Goal: Transaction & Acquisition: Book appointment/travel/reservation

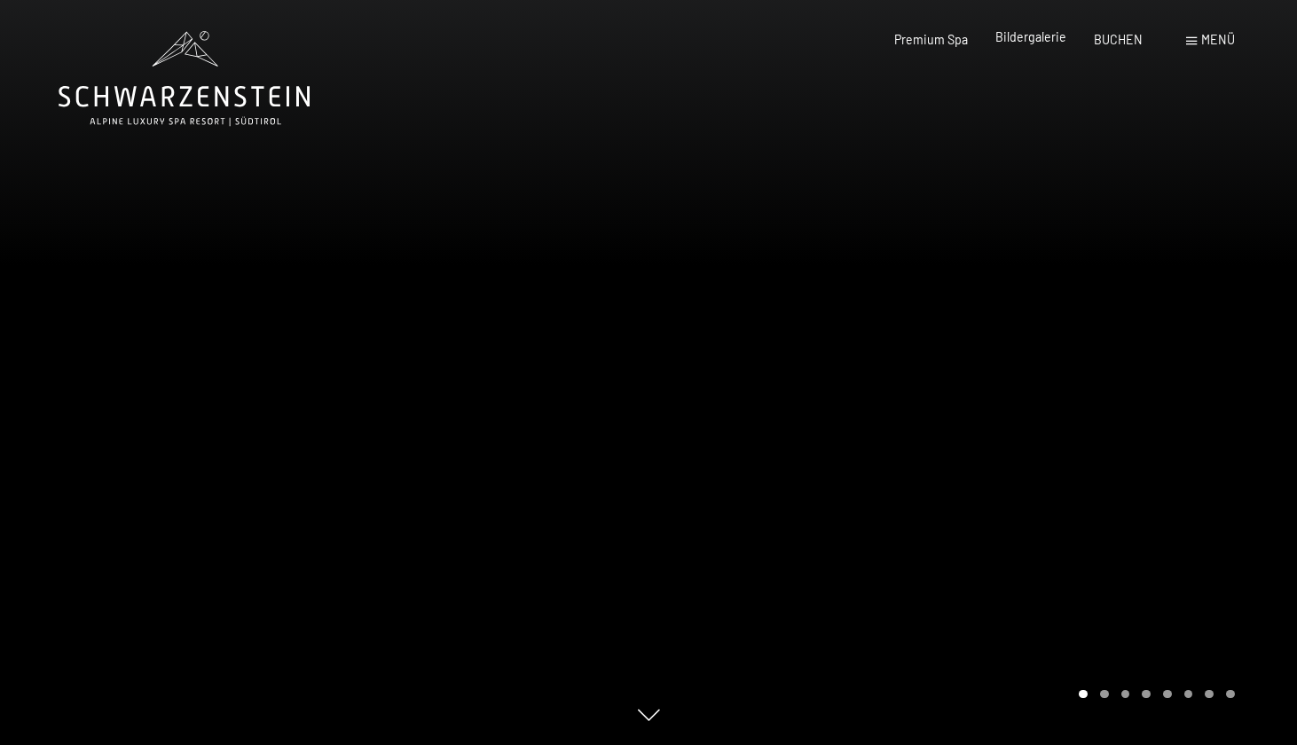
click at [1033, 36] on span "Bildergalerie" at bounding box center [1030, 36] width 71 height 15
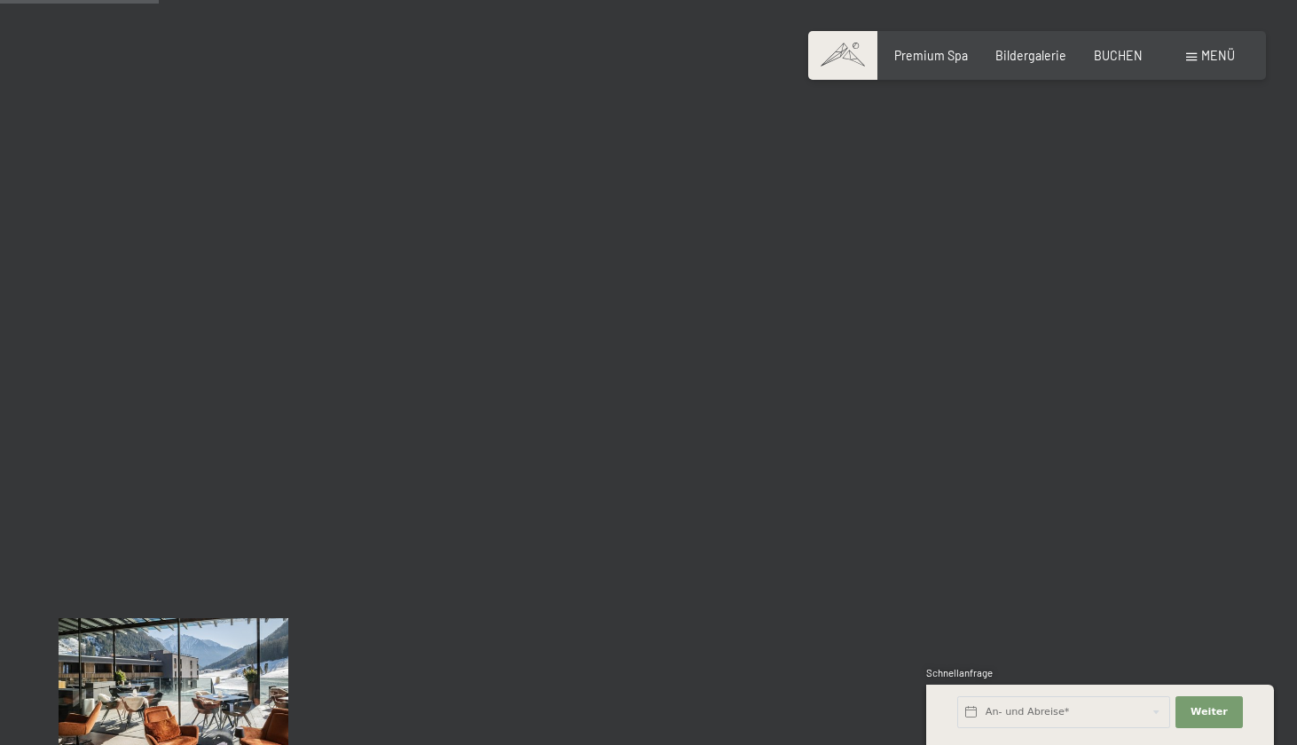
scroll to position [2252, 0]
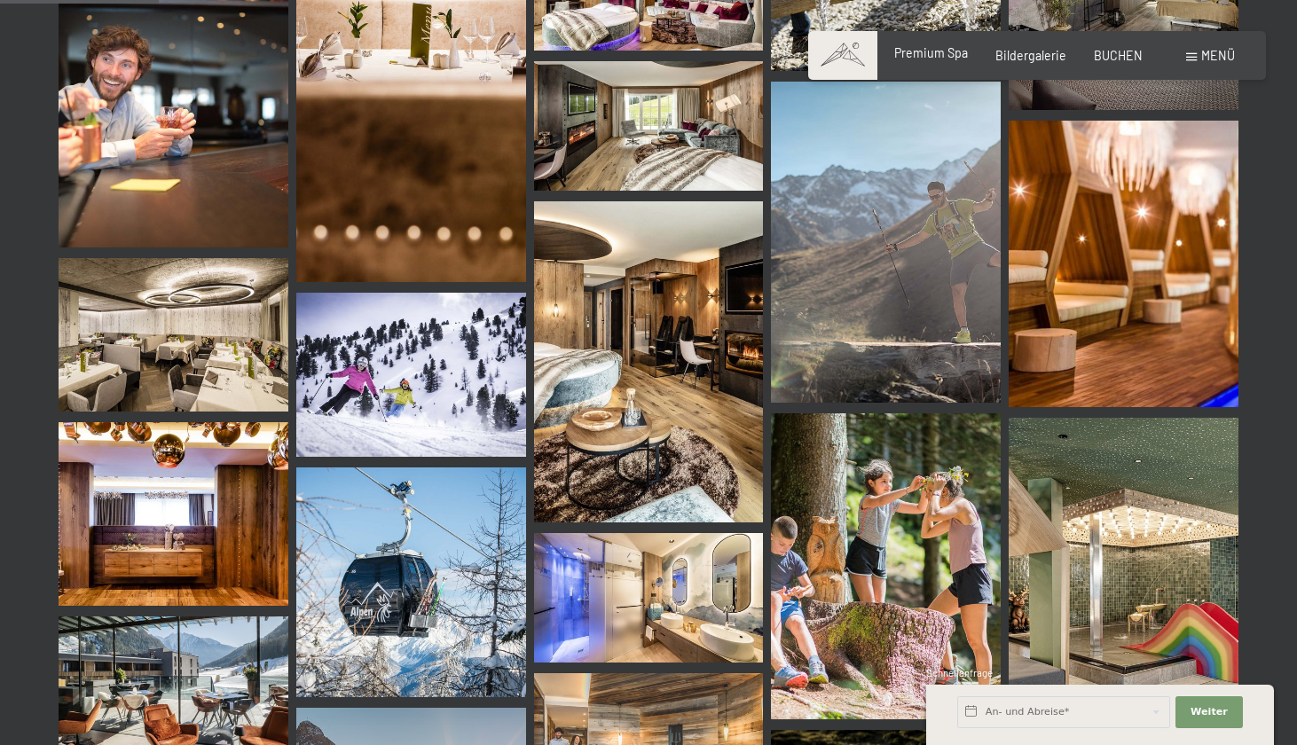
click at [954, 47] on span "Premium Spa" at bounding box center [931, 52] width 74 height 15
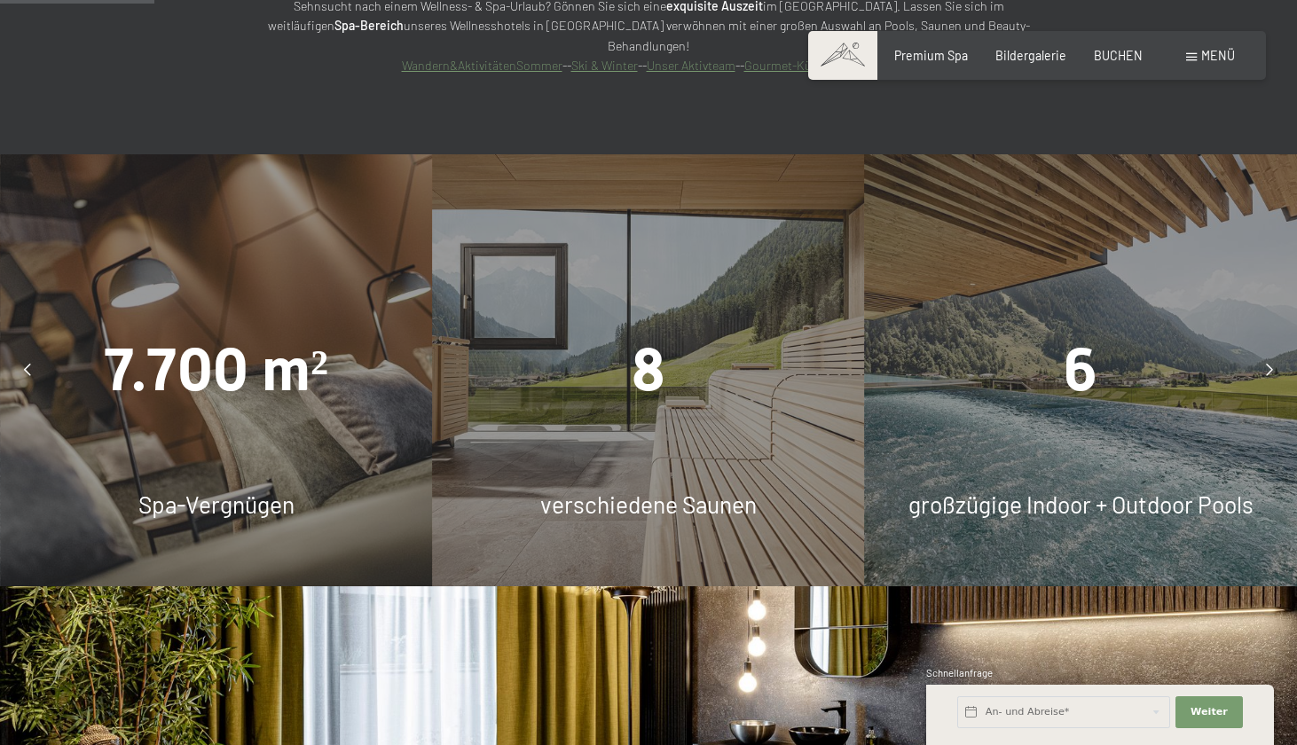
scroll to position [1374, 0]
click at [1040, 328] on div "6" at bounding box center [1081, 369] width 432 height 83
click at [1272, 363] on icon at bounding box center [1269, 369] width 7 height 12
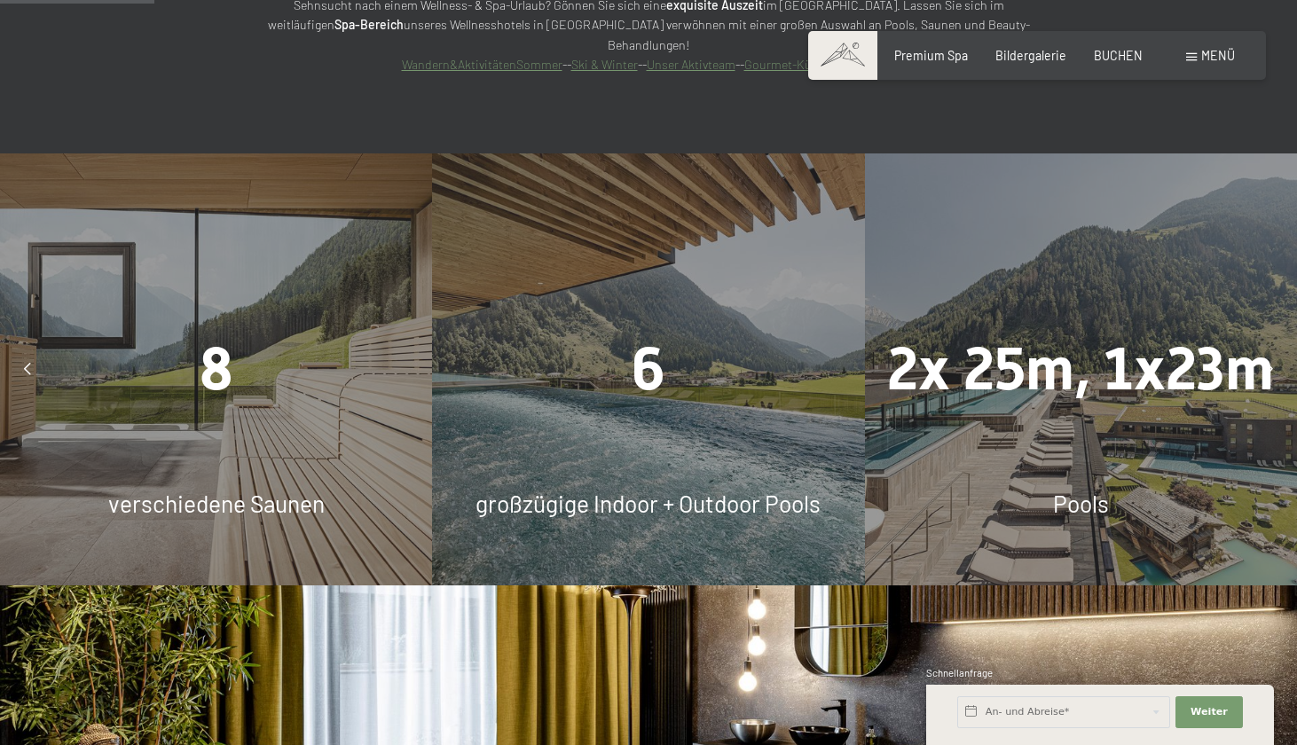
click at [1270, 363] on icon at bounding box center [1269, 369] width 7 height 12
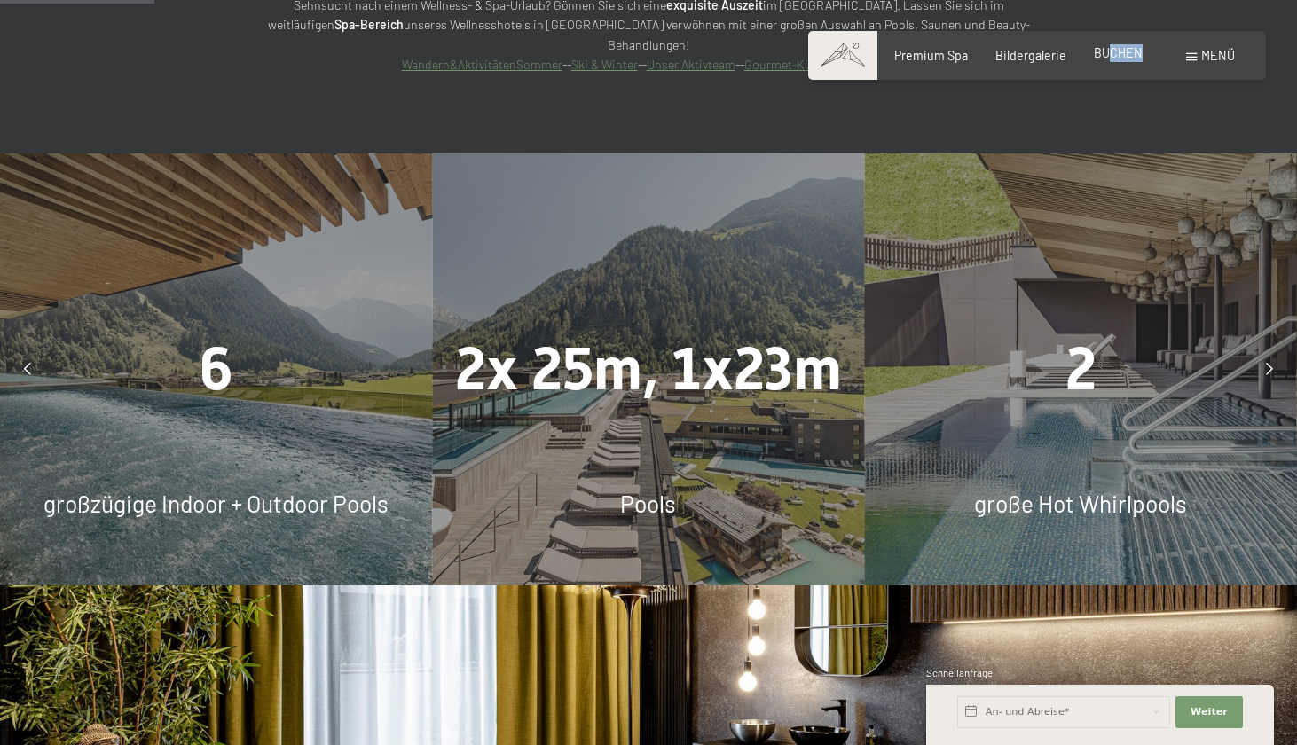
click at [1112, 62] on div "Premium Spa Bildergalerie BUCHEN" at bounding box center [1004, 56] width 331 height 18
click at [1109, 51] on span "BUCHEN" at bounding box center [1118, 52] width 49 height 15
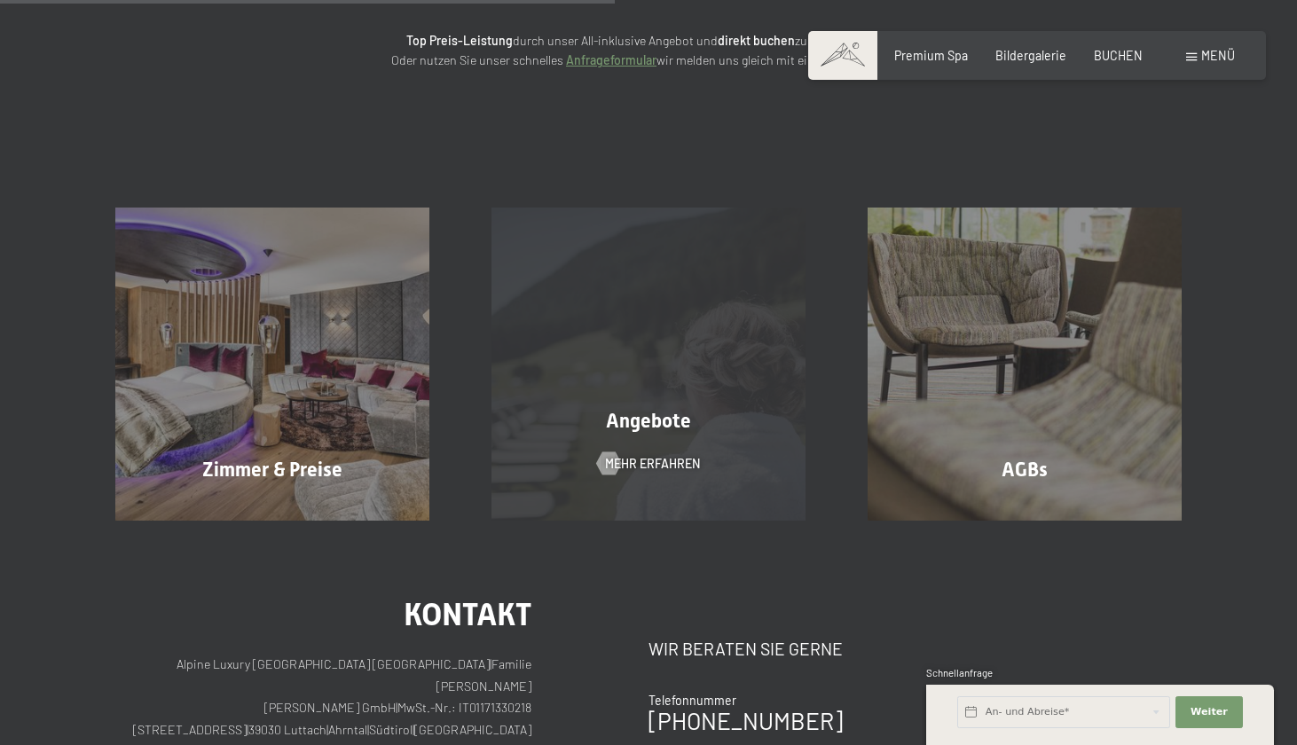
scroll to position [377, 0]
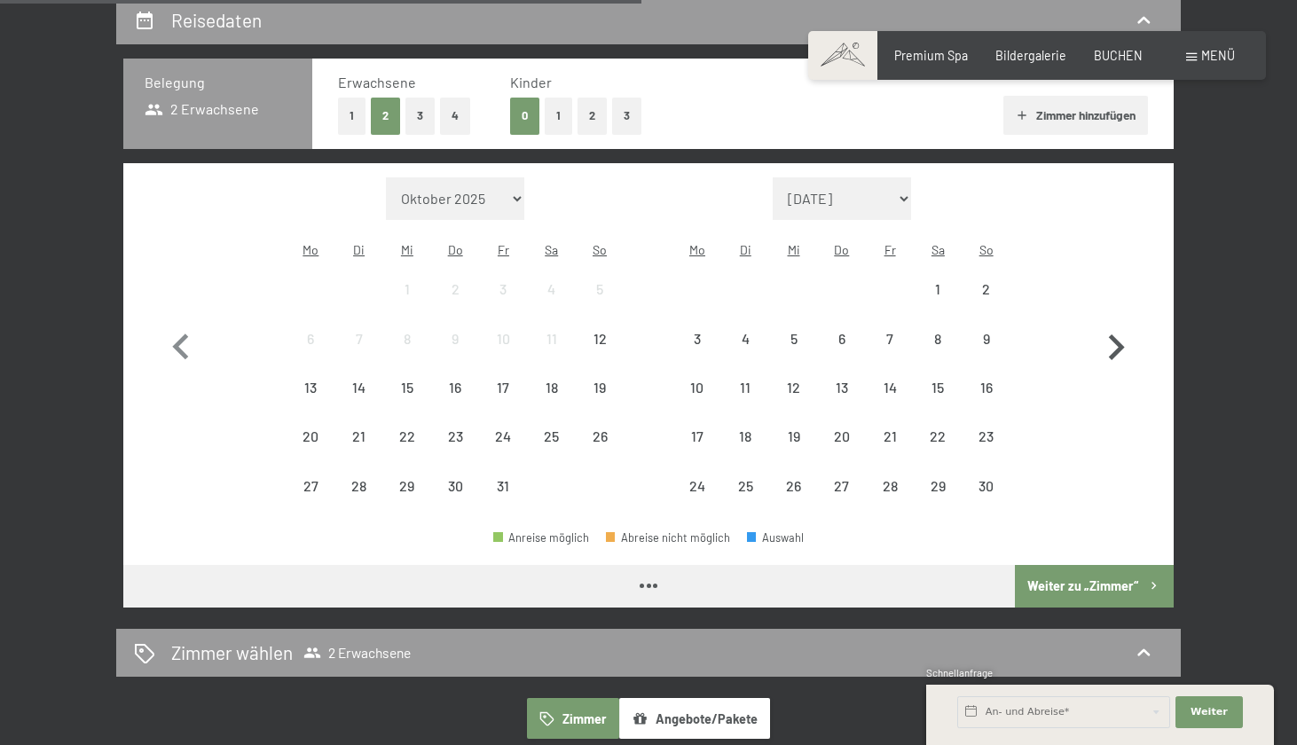
click at [1102, 324] on icon "button" at bounding box center [1115, 347] width 51 height 51
select select "[DATE]"
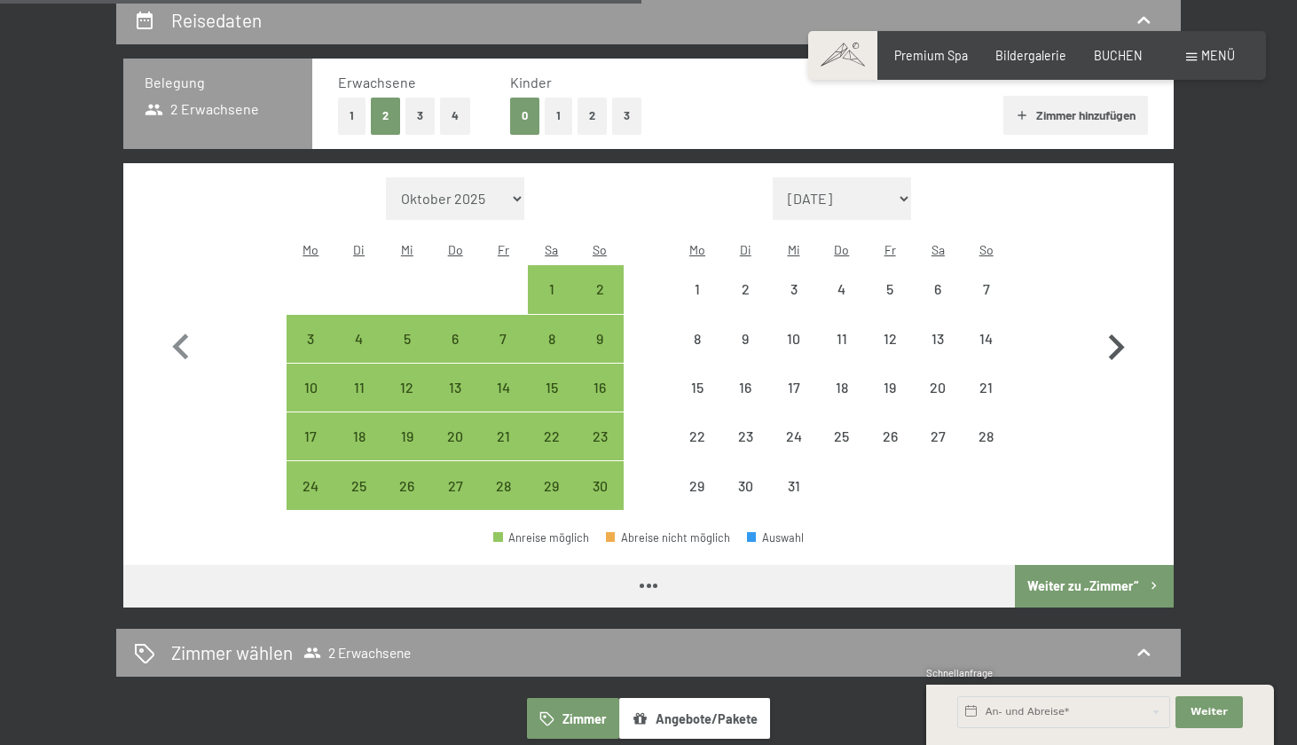
click at [1110, 325] on icon "button" at bounding box center [1115, 347] width 51 height 51
select select "[DATE]"
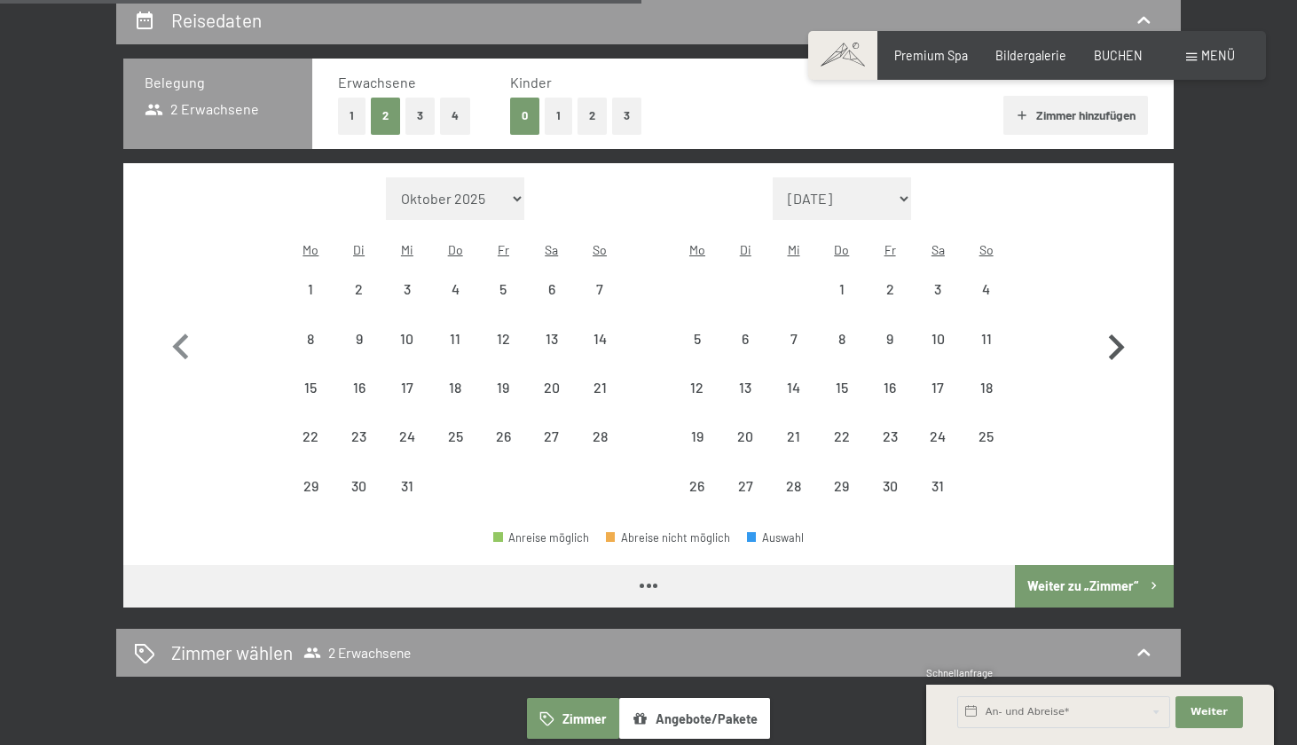
select select "[DATE]"
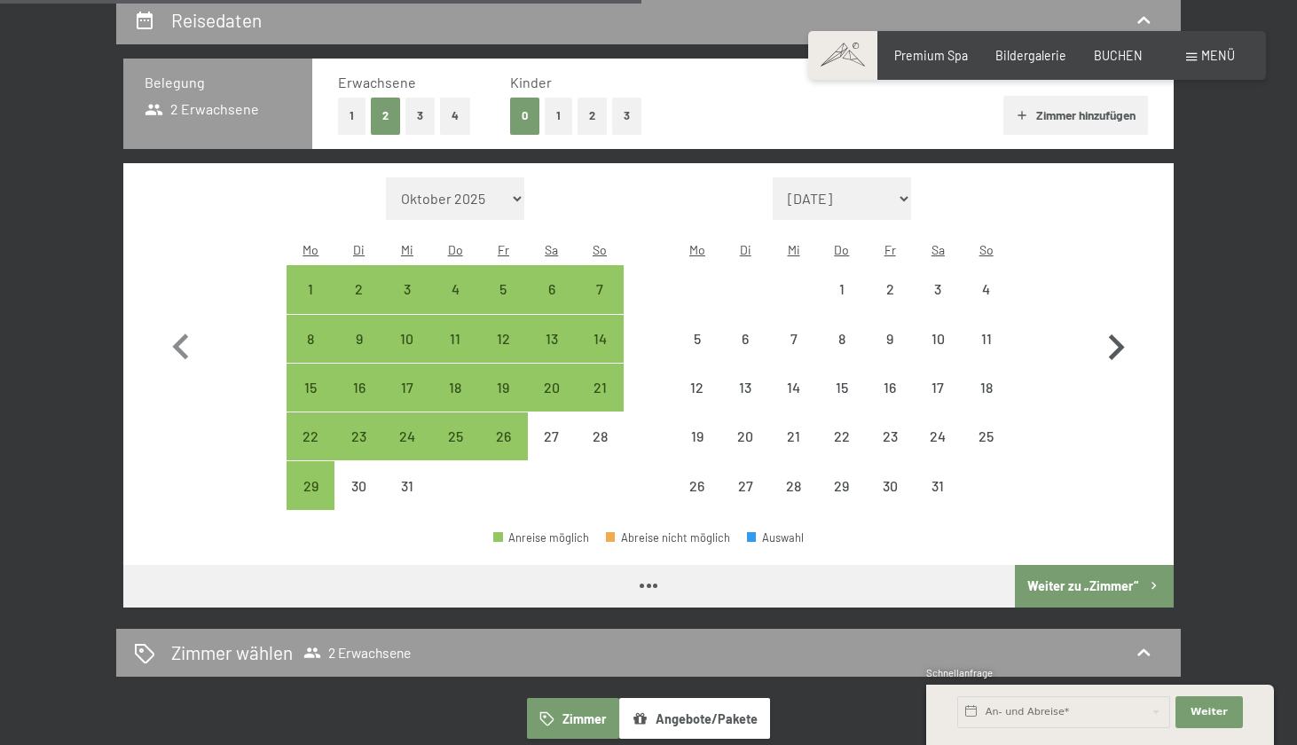
select select "[DATE]"
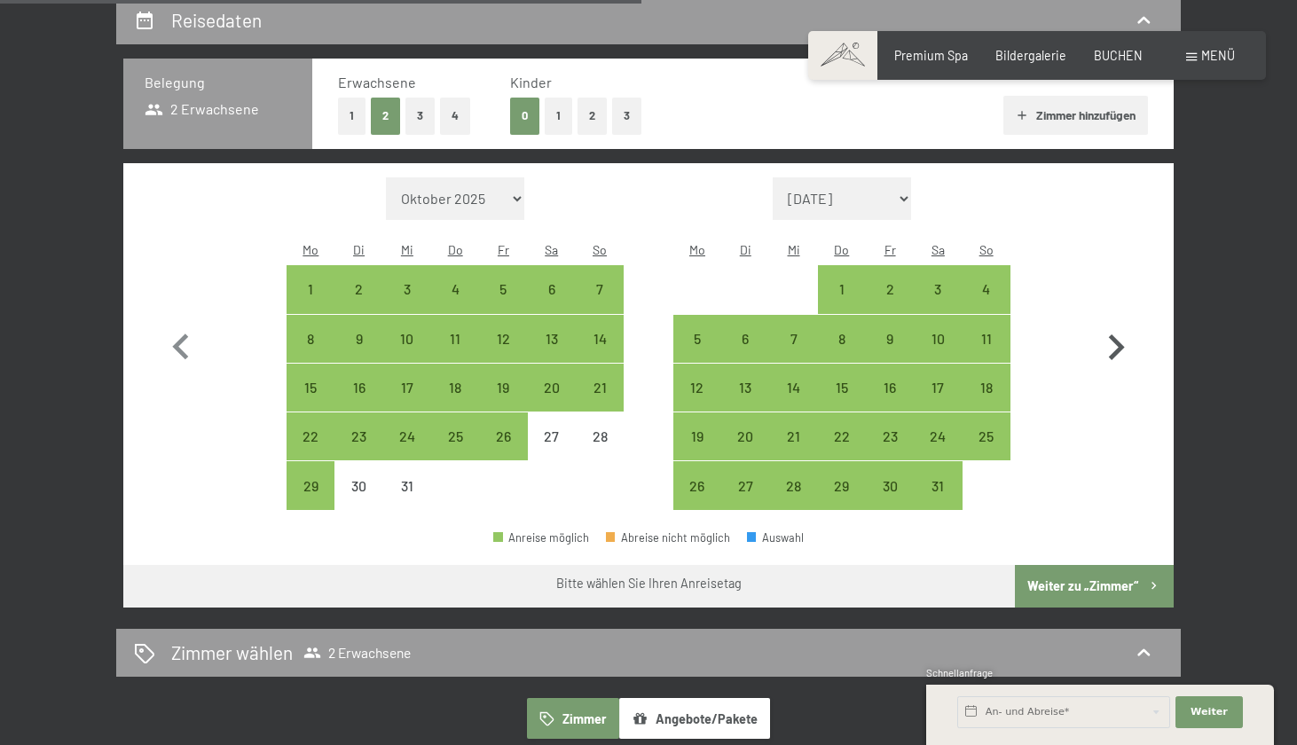
click at [1110, 325] on icon "button" at bounding box center [1115, 347] width 51 height 51
select select "[DATE]"
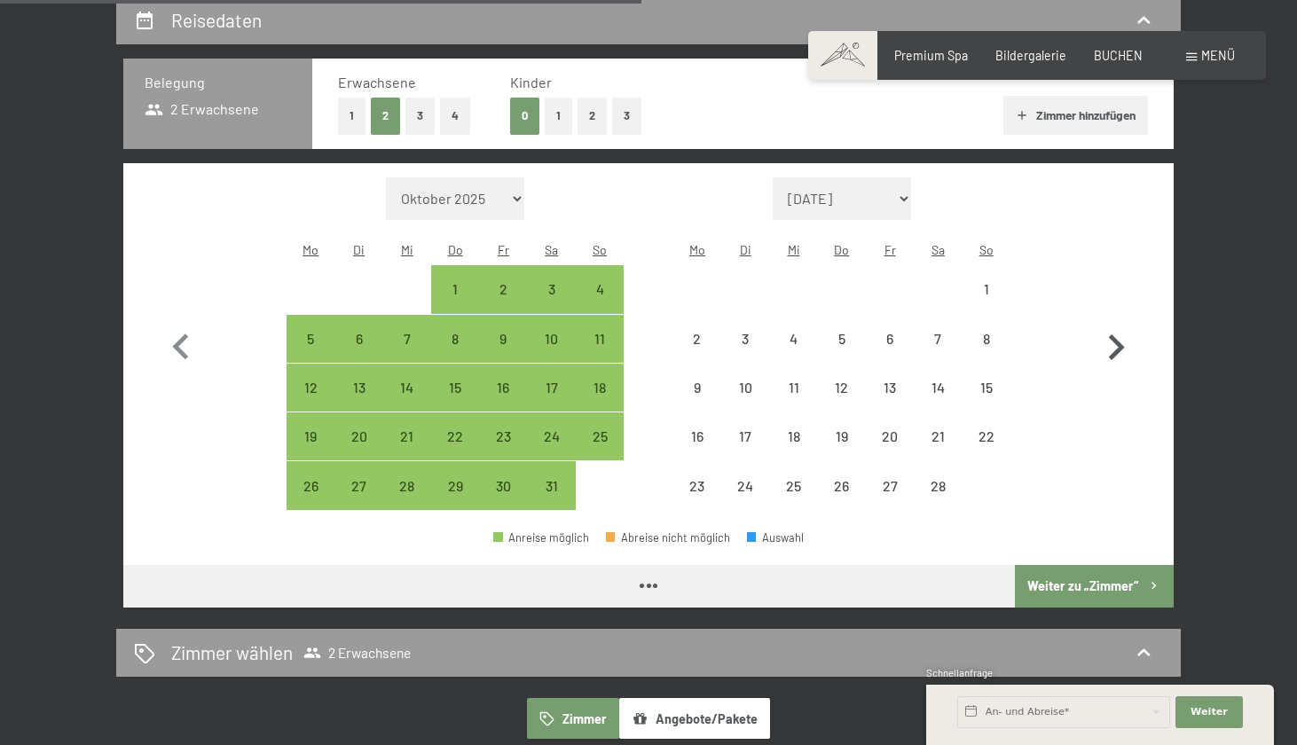
click at [1110, 325] on icon "button" at bounding box center [1115, 347] width 51 height 51
select select "[DATE]"
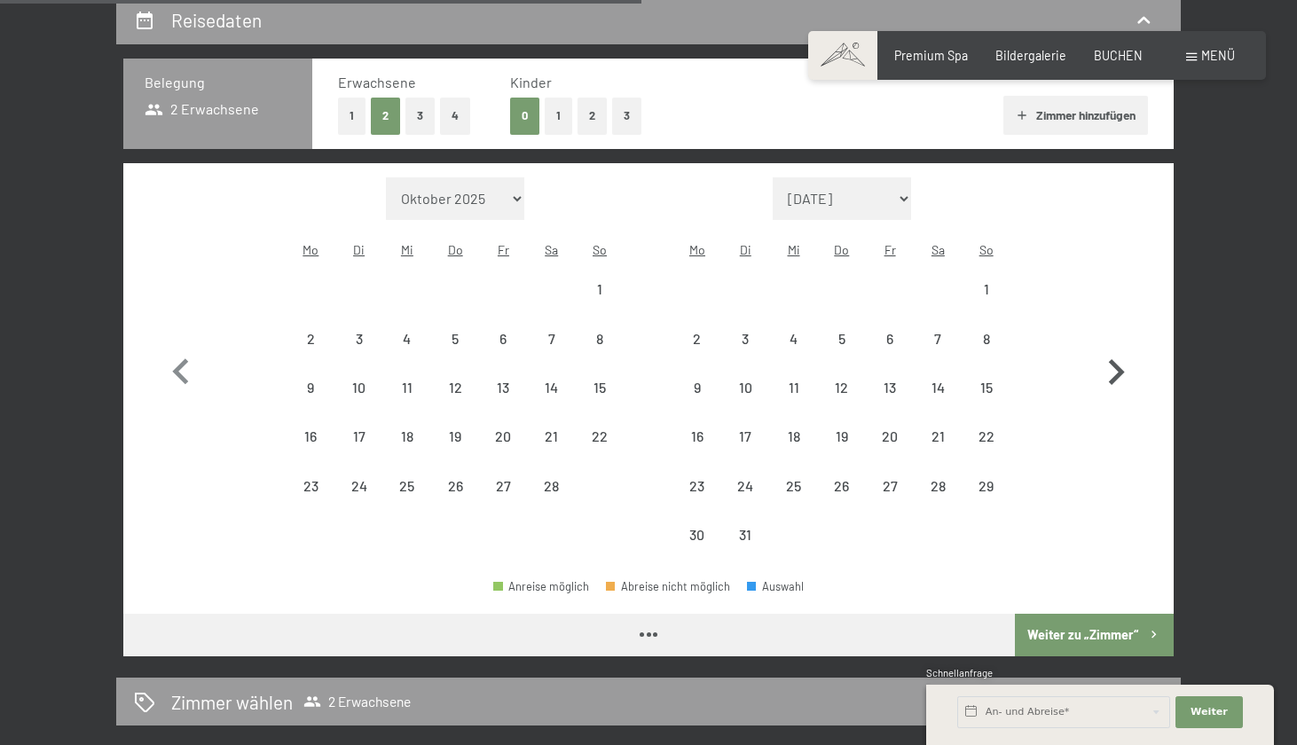
select select "[DATE]"
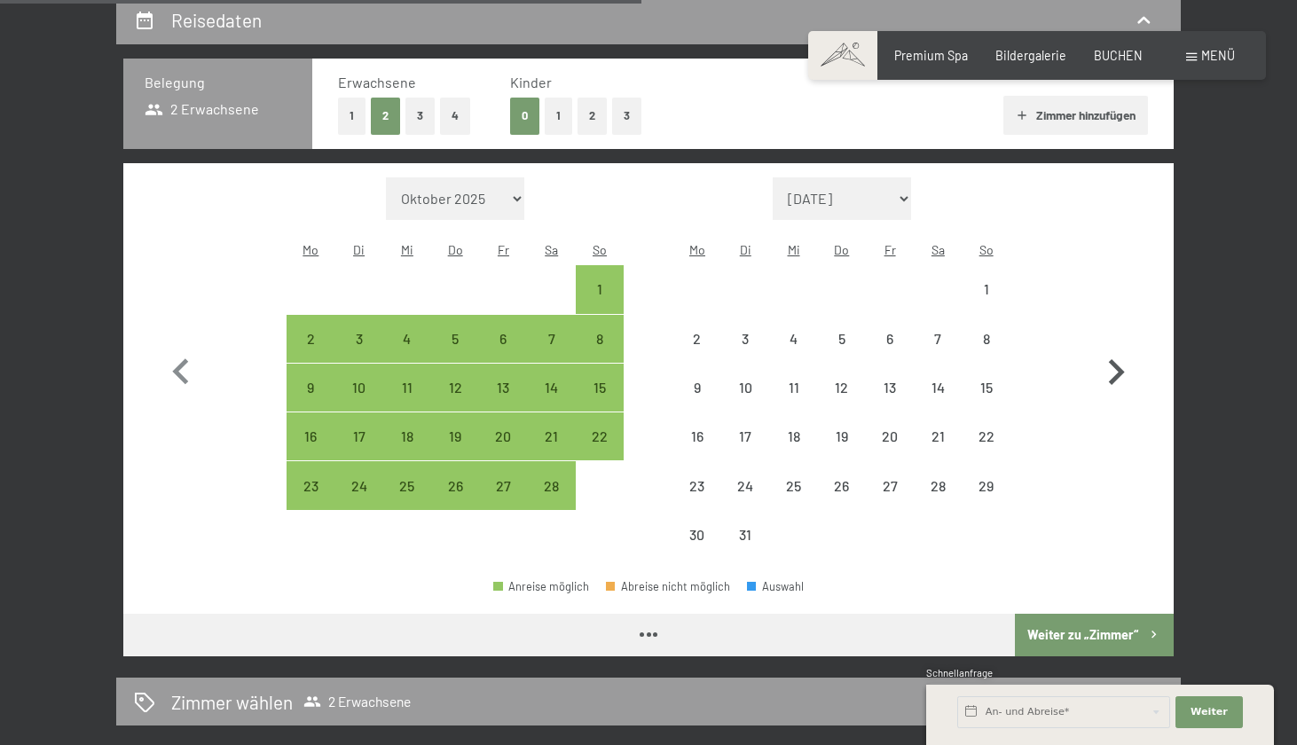
click at [1110, 325] on button "button" at bounding box center [1115, 368] width 51 height 382
select select "[DATE]"
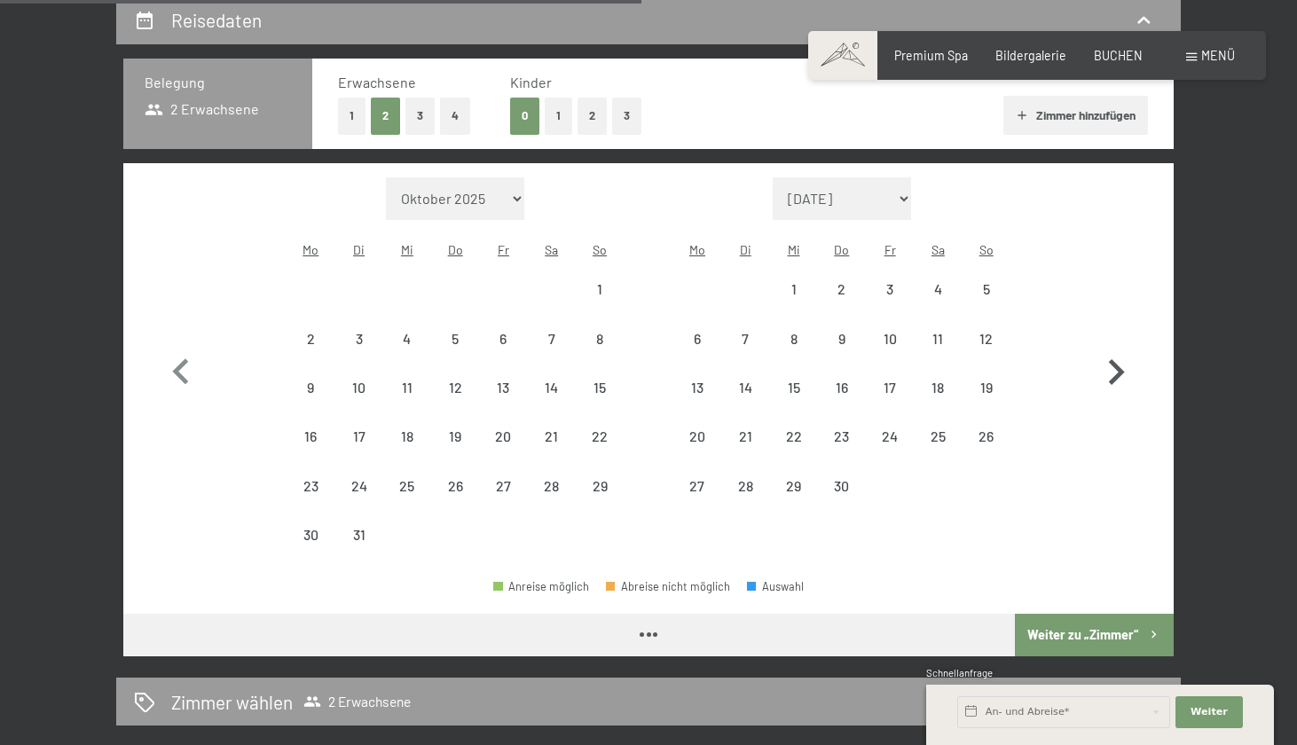
select select "[DATE]"
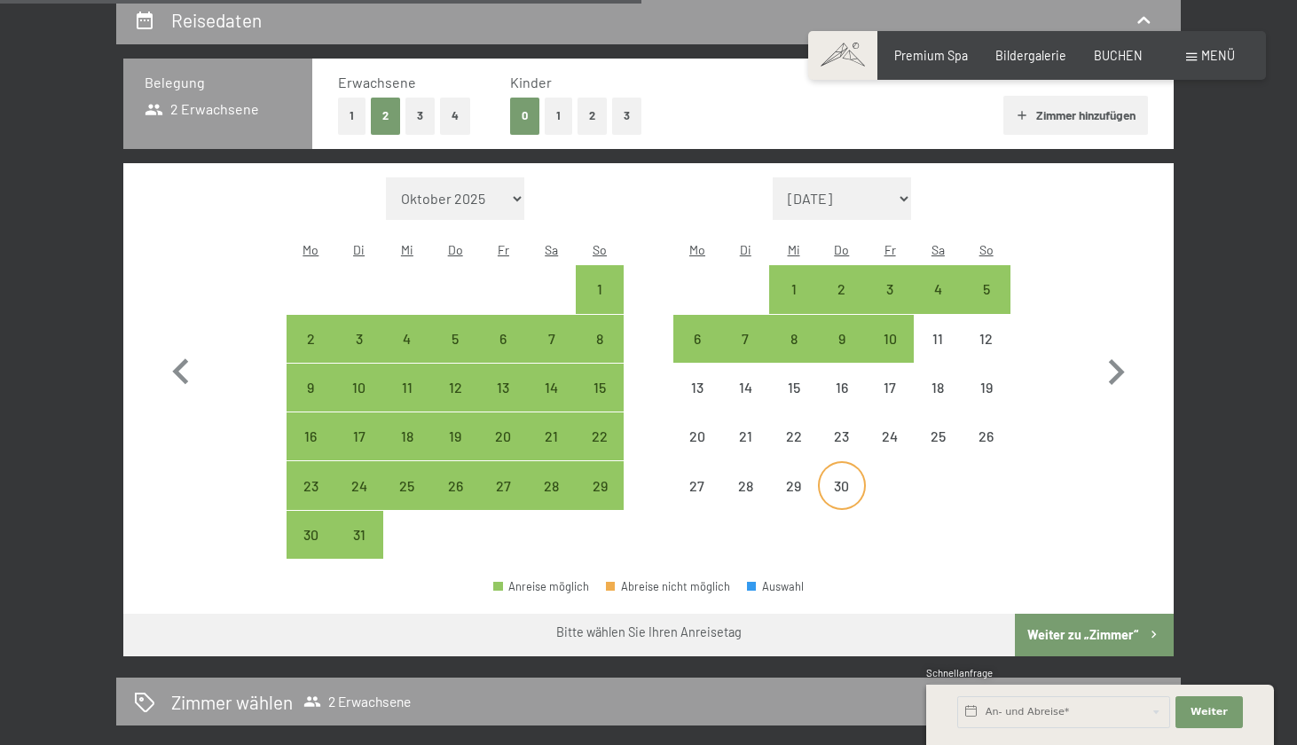
click at [843, 479] on div "30" at bounding box center [842, 501] width 44 height 44
select select "[DATE]"
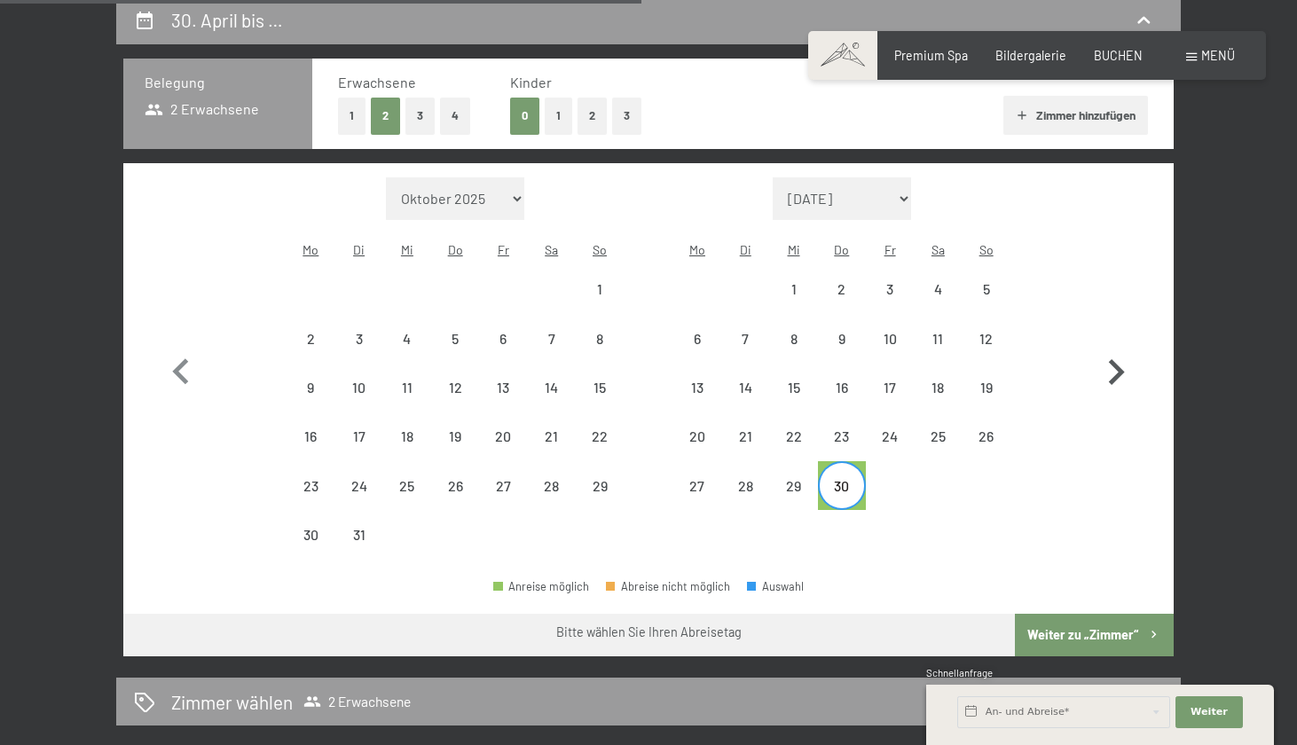
click at [1114, 360] on icon "button" at bounding box center [1115, 372] width 51 height 51
select select "[DATE]"
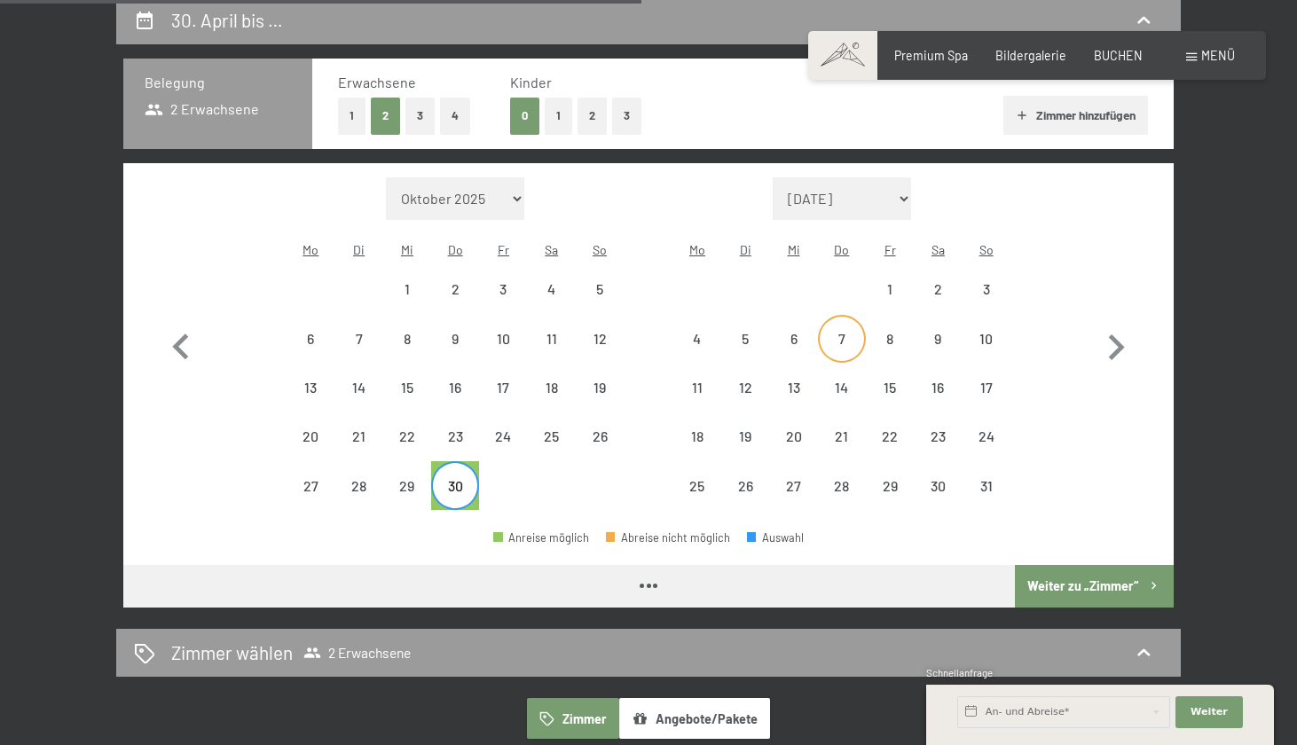
select select "[DATE]"
click at [978, 282] on div "3" at bounding box center [986, 304] width 44 height 44
select select "[DATE]"
